Goal: Task Accomplishment & Management: Use online tool/utility

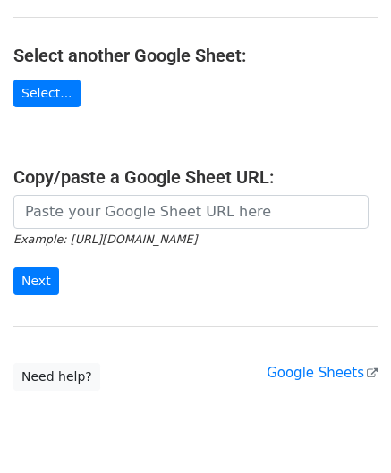
scroll to position [179, 0]
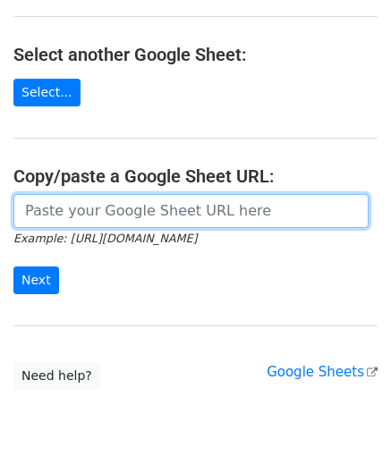
drag, startPoint x: 78, startPoint y: 220, endPoint x: 77, endPoint y: 210, distance: 9.9
click at [78, 220] on input "url" at bounding box center [190, 211] width 355 height 34
paste input "https://docs.google.com/spreadsheets/d/1cDFbhu_YHOVfhqZK8uDWEMjOcmH1ypELoDBwnNt…"
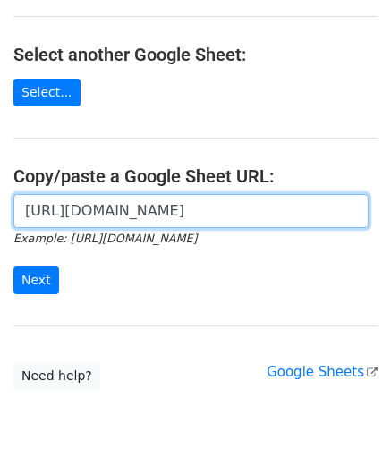
scroll to position [0, 418]
type input "https://docs.google.com/spreadsheets/d/1cDFbhu_YHOVfhqZK8uDWEMjOcmH1ypELoDBwnNt…"
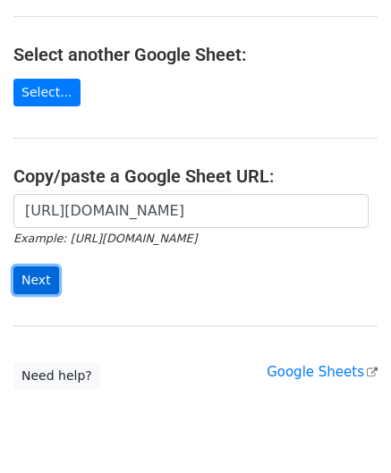
click at [43, 271] on input "Next" at bounding box center [36, 281] width 46 height 28
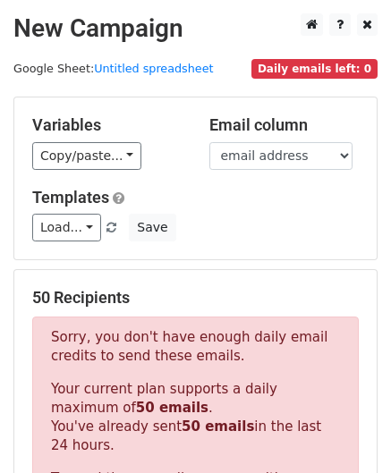
scroll to position [604, 0]
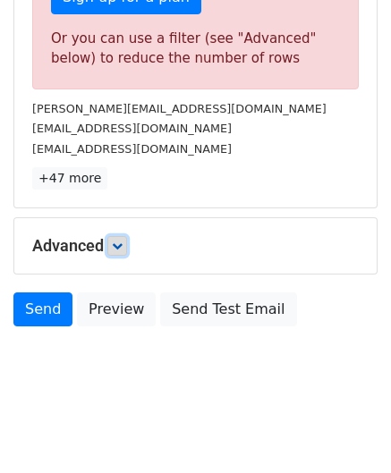
click at [123, 241] on icon at bounding box center [117, 246] width 11 height 11
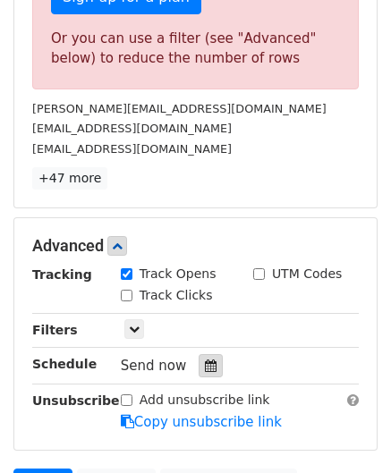
click at [205, 364] on icon at bounding box center [211, 366] width 12 height 13
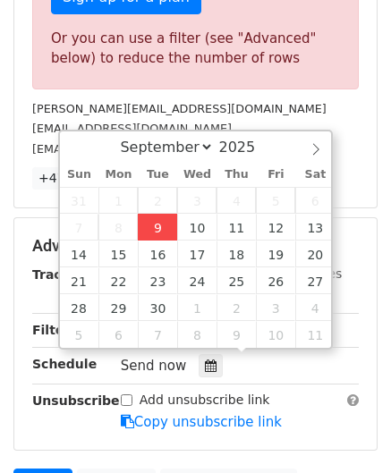
type input "[DATE] 12:00"
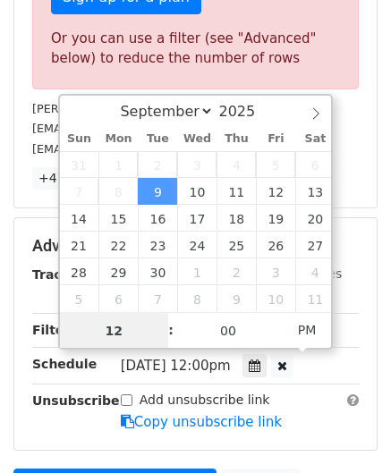
paste input "4"
type input "4"
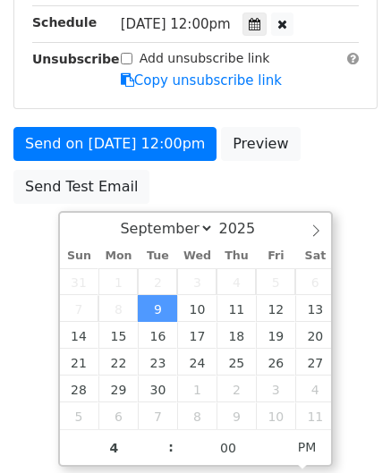
type input "[DATE] 16:00"
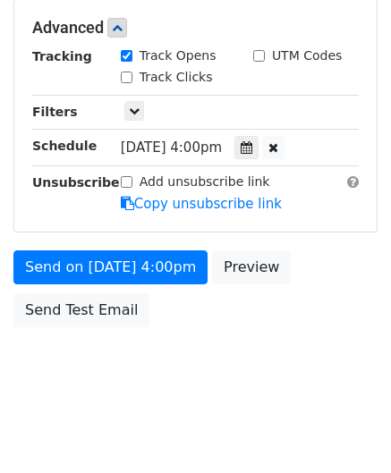
scroll to position [820, 0]
